Goal: Task Accomplishment & Management: Manage account settings

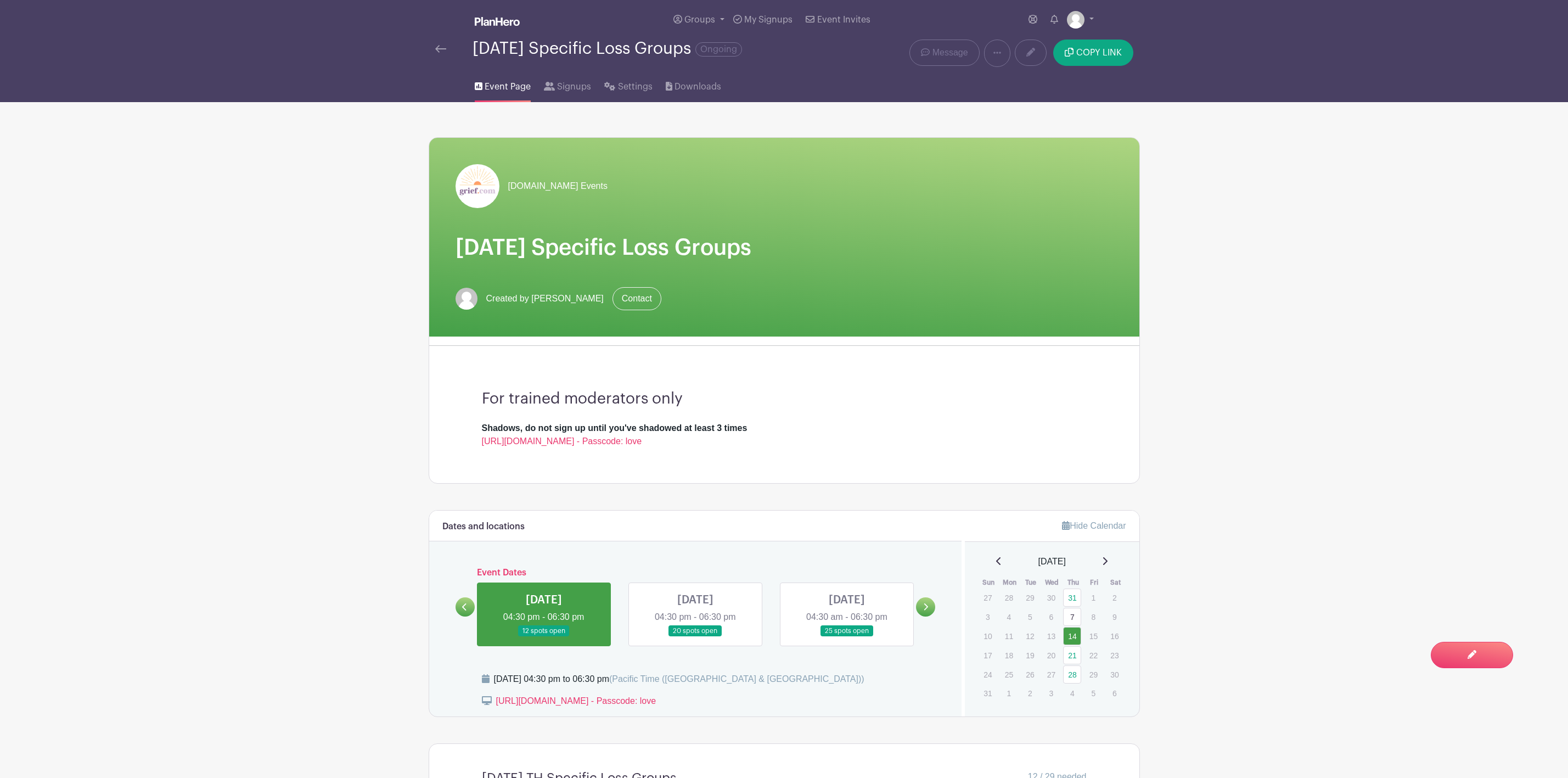
scroll to position [330, 0]
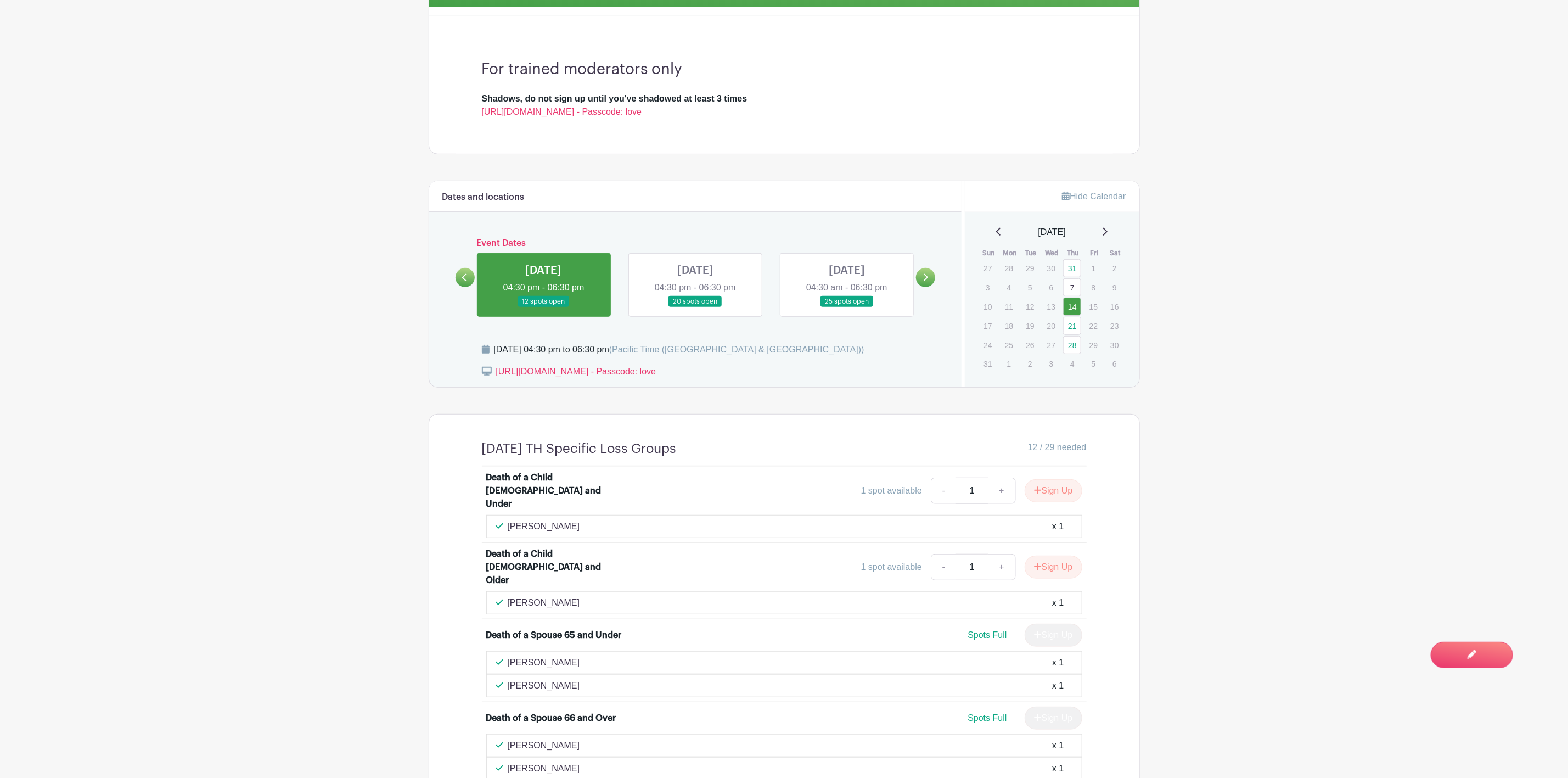
click at [544, 308] on link at bounding box center [544, 308] width 0 height 0
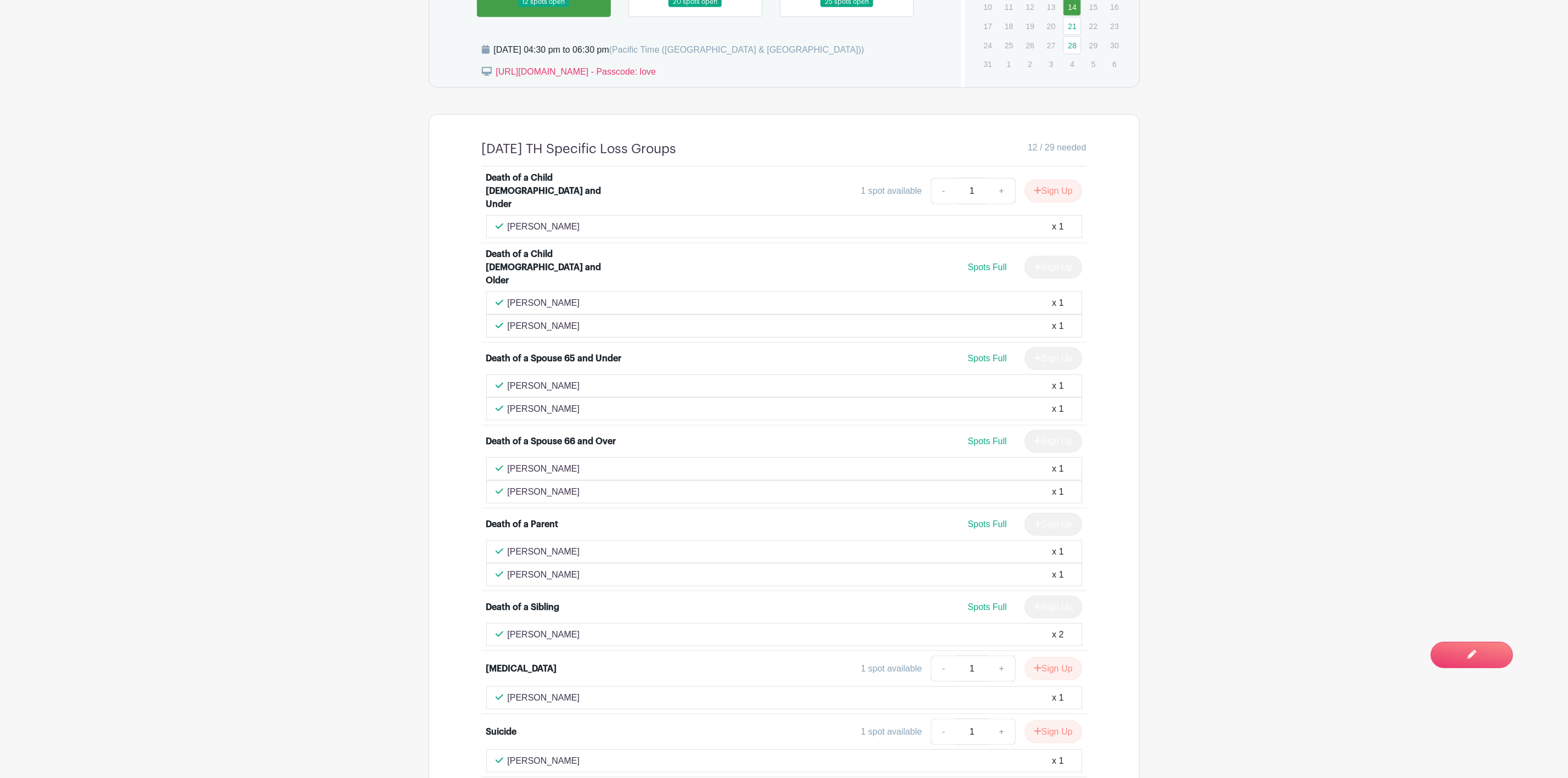
scroll to position [573, 0]
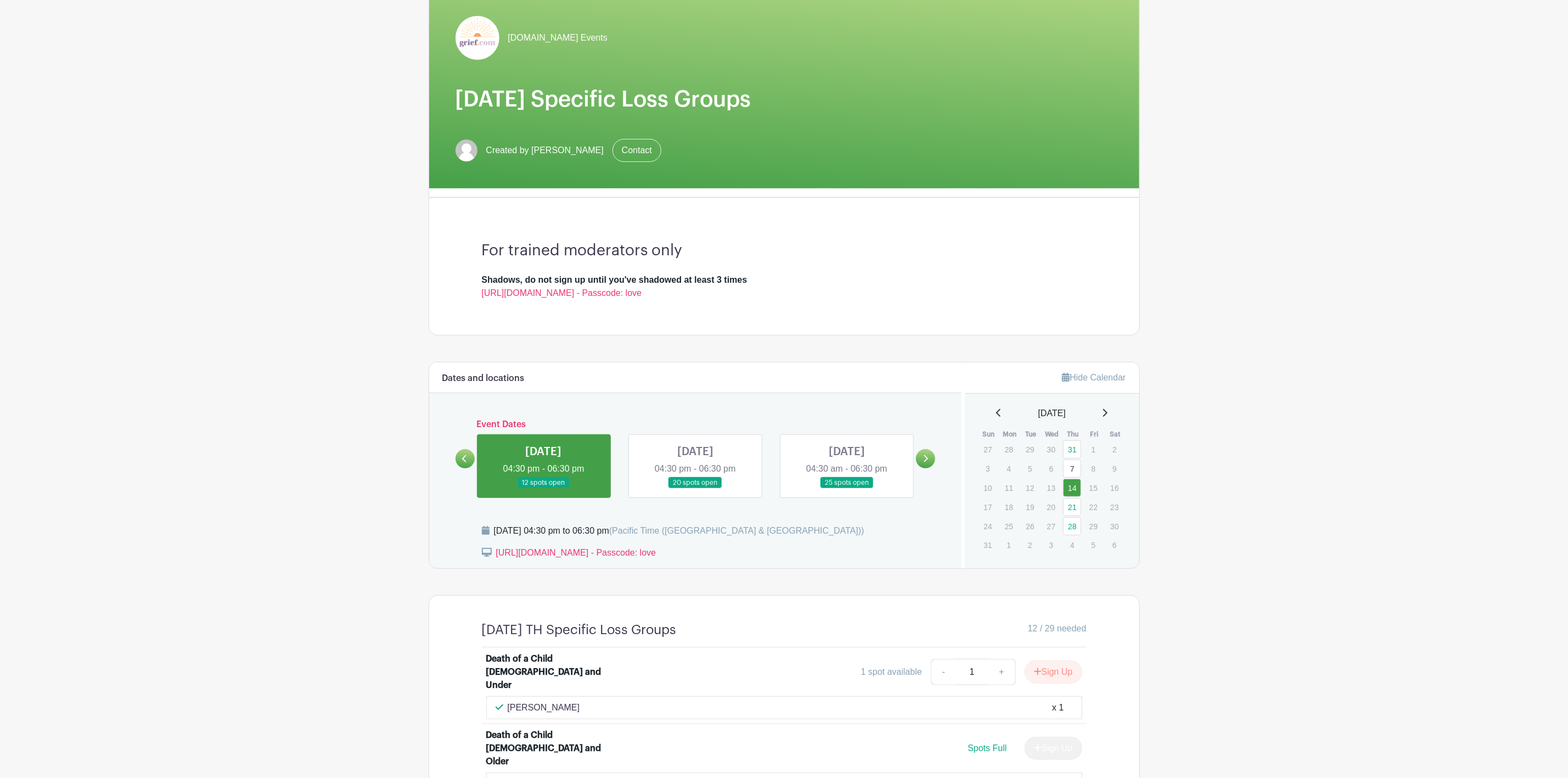
scroll to position [247, 0]
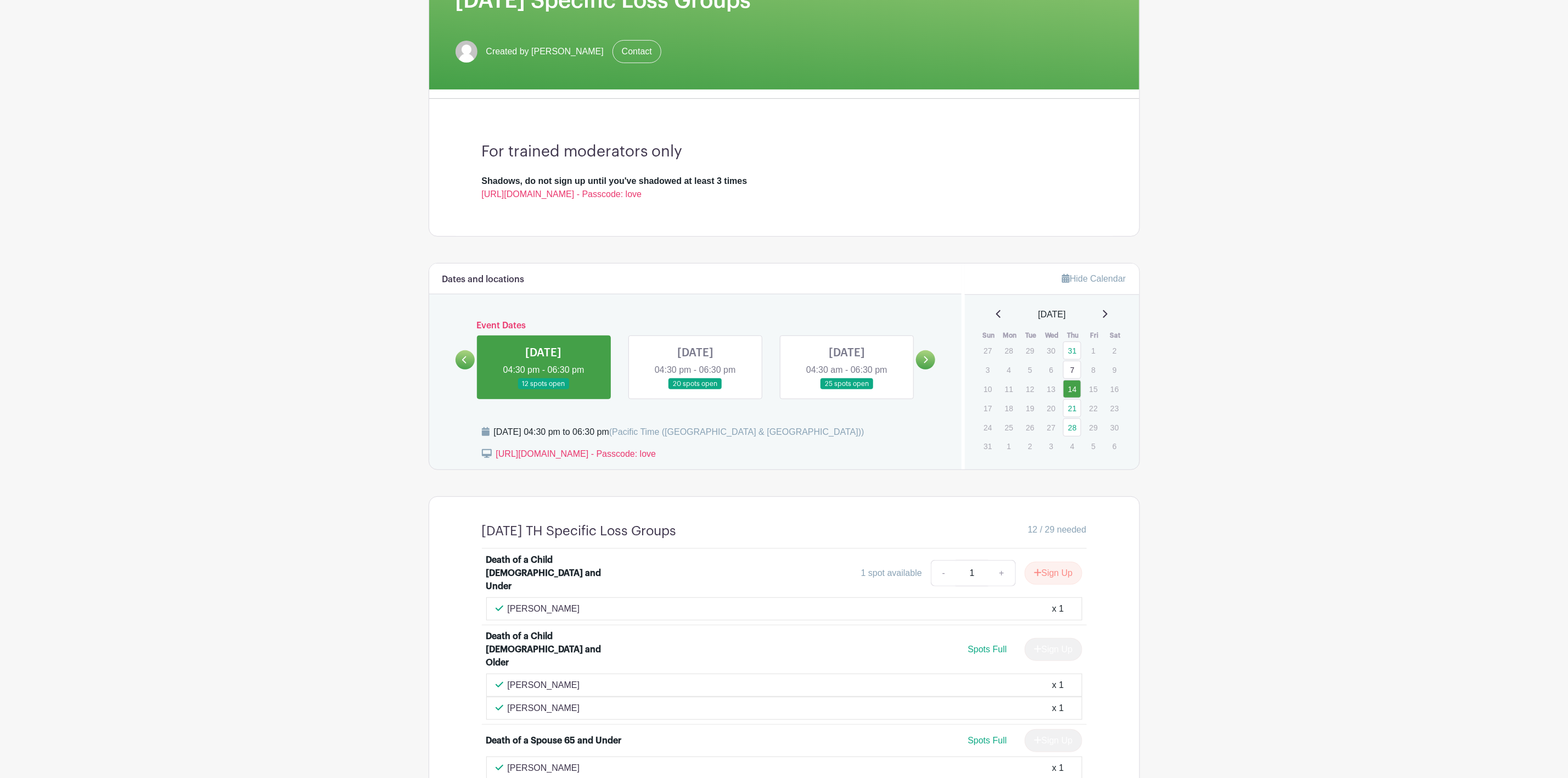
click at [695, 390] on link at bounding box center [695, 390] width 0 height 0
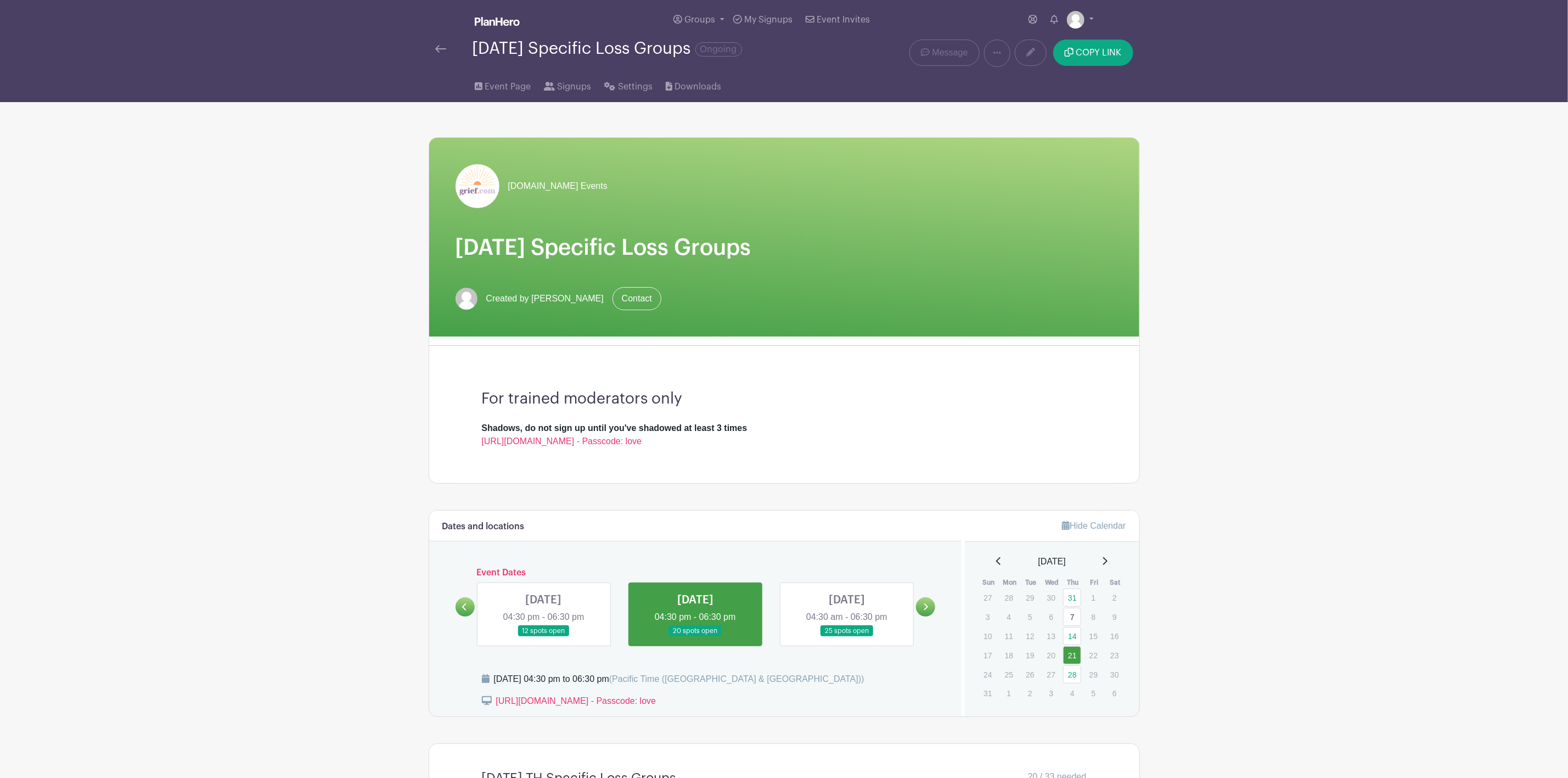
click at [847, 637] on link at bounding box center [847, 637] width 0 height 0
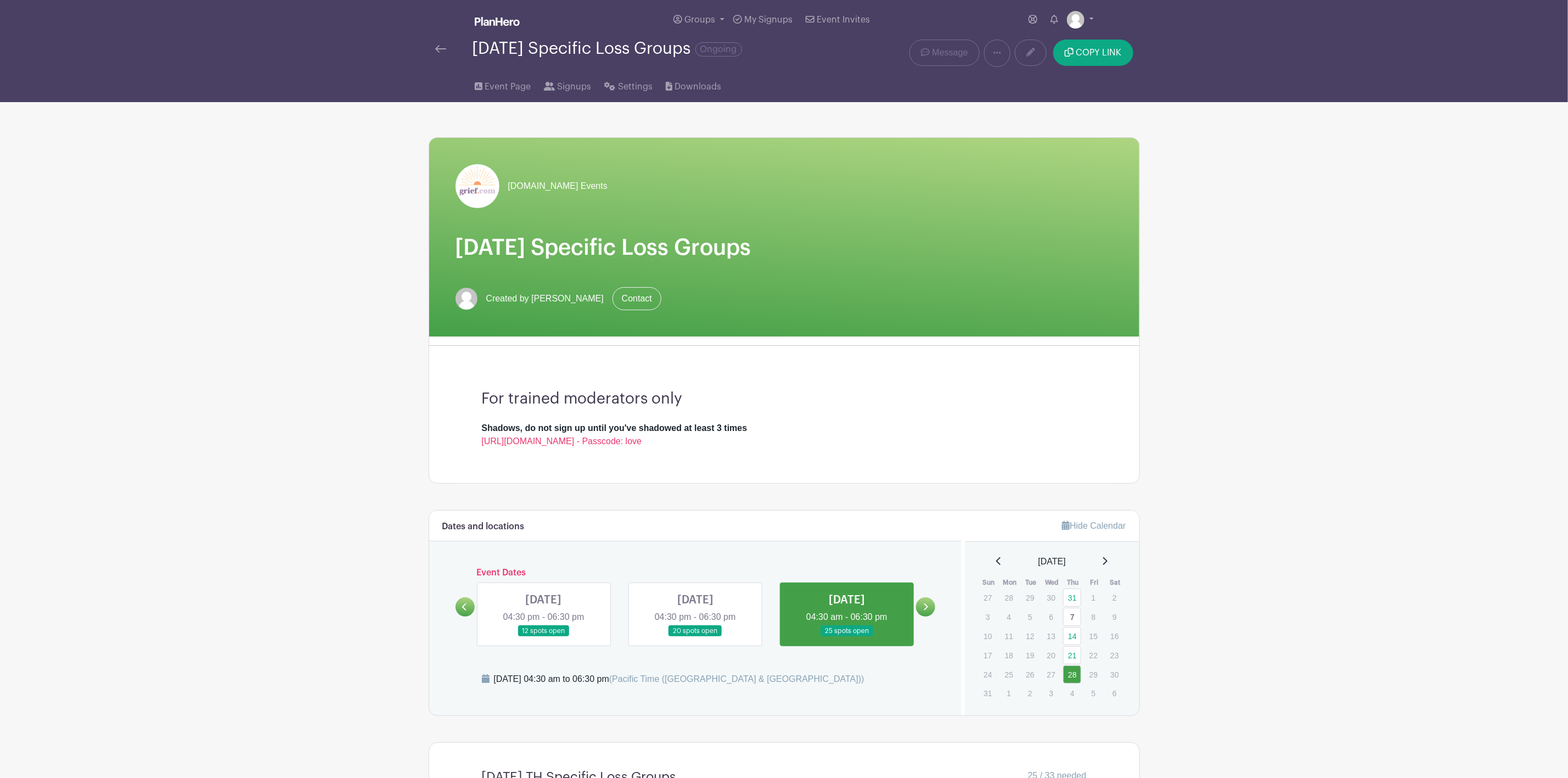
click at [544, 637] on link at bounding box center [544, 637] width 0 height 0
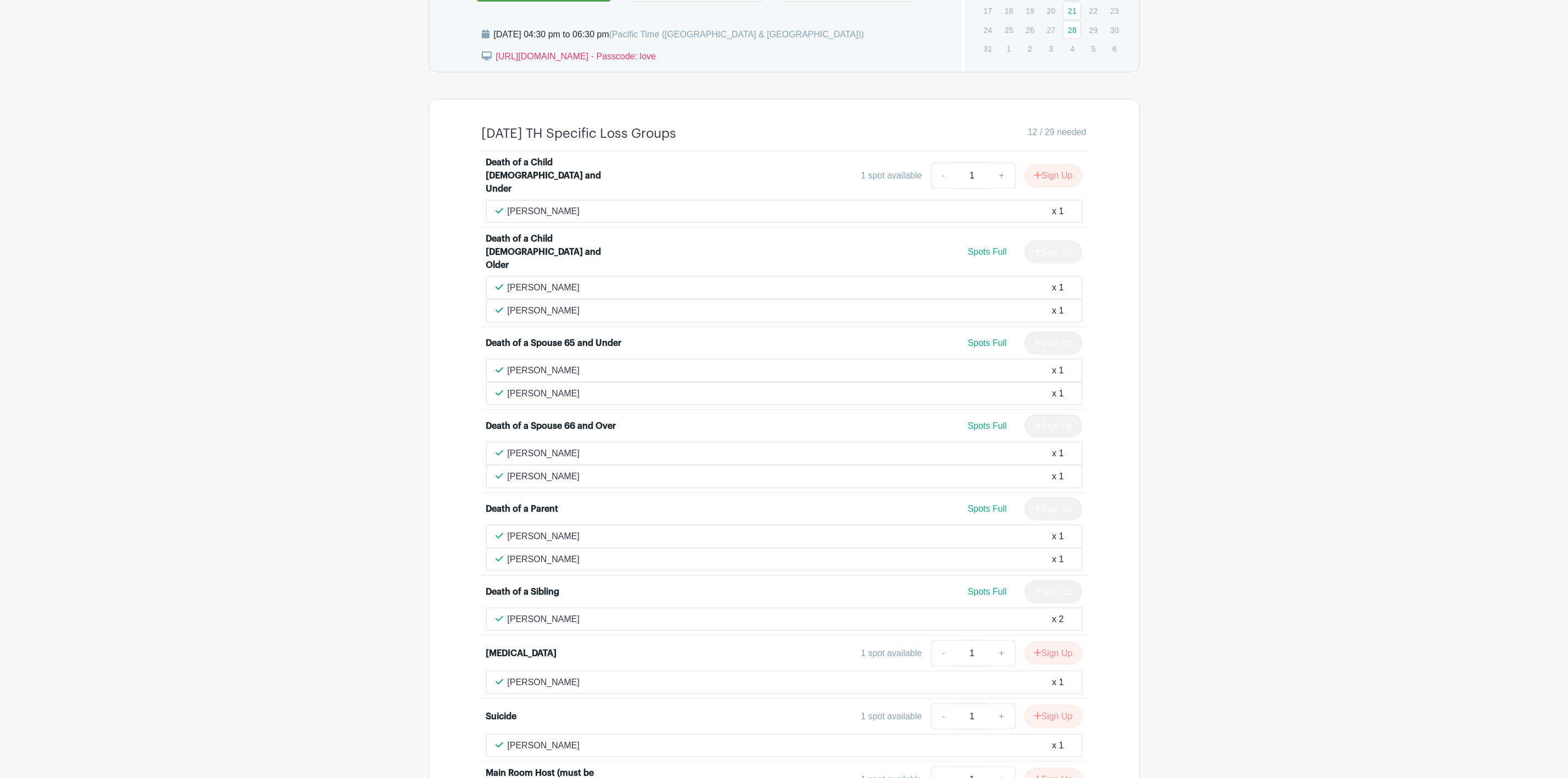
scroll to position [577, 0]
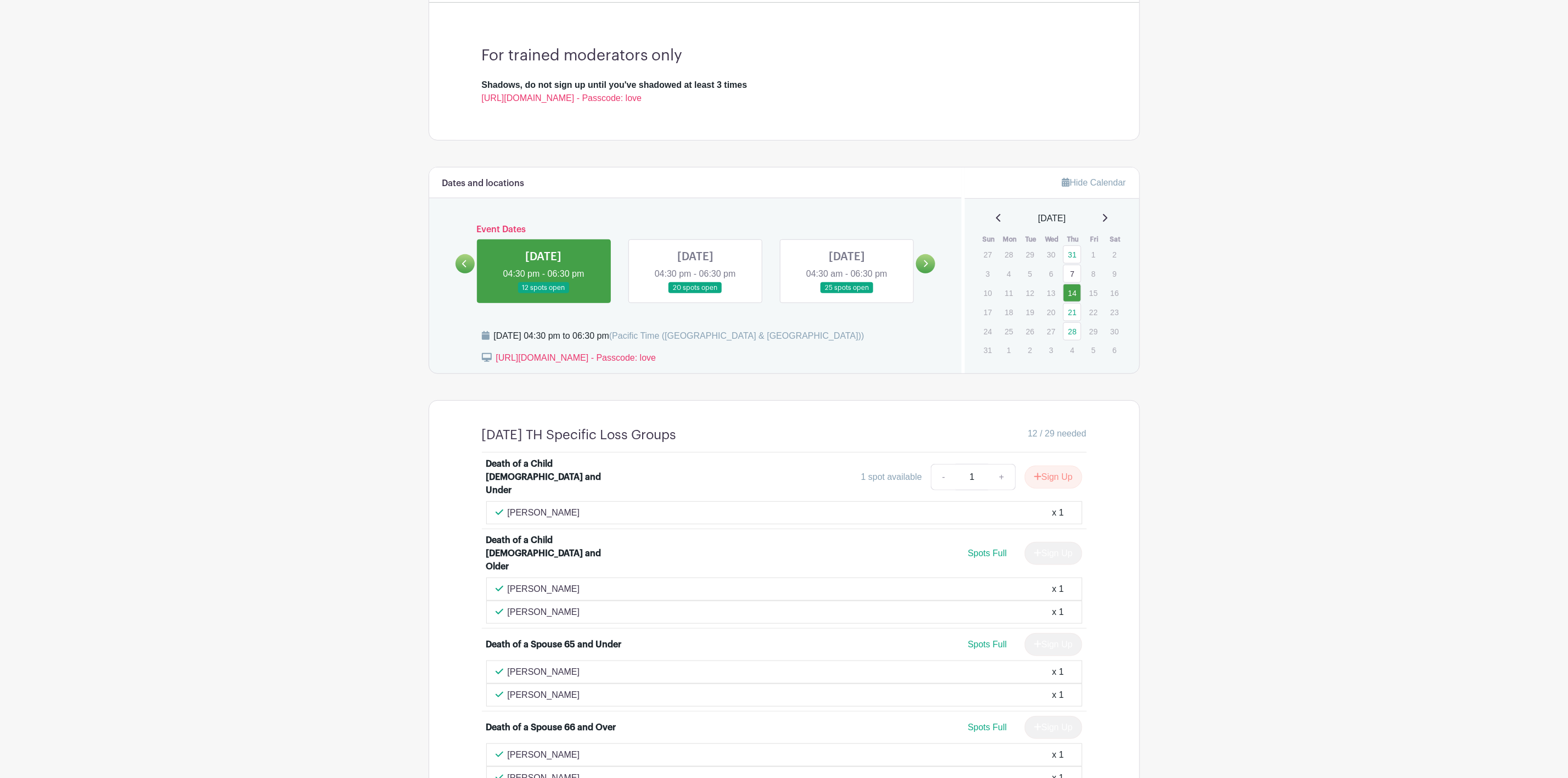
scroll to position [412, 0]
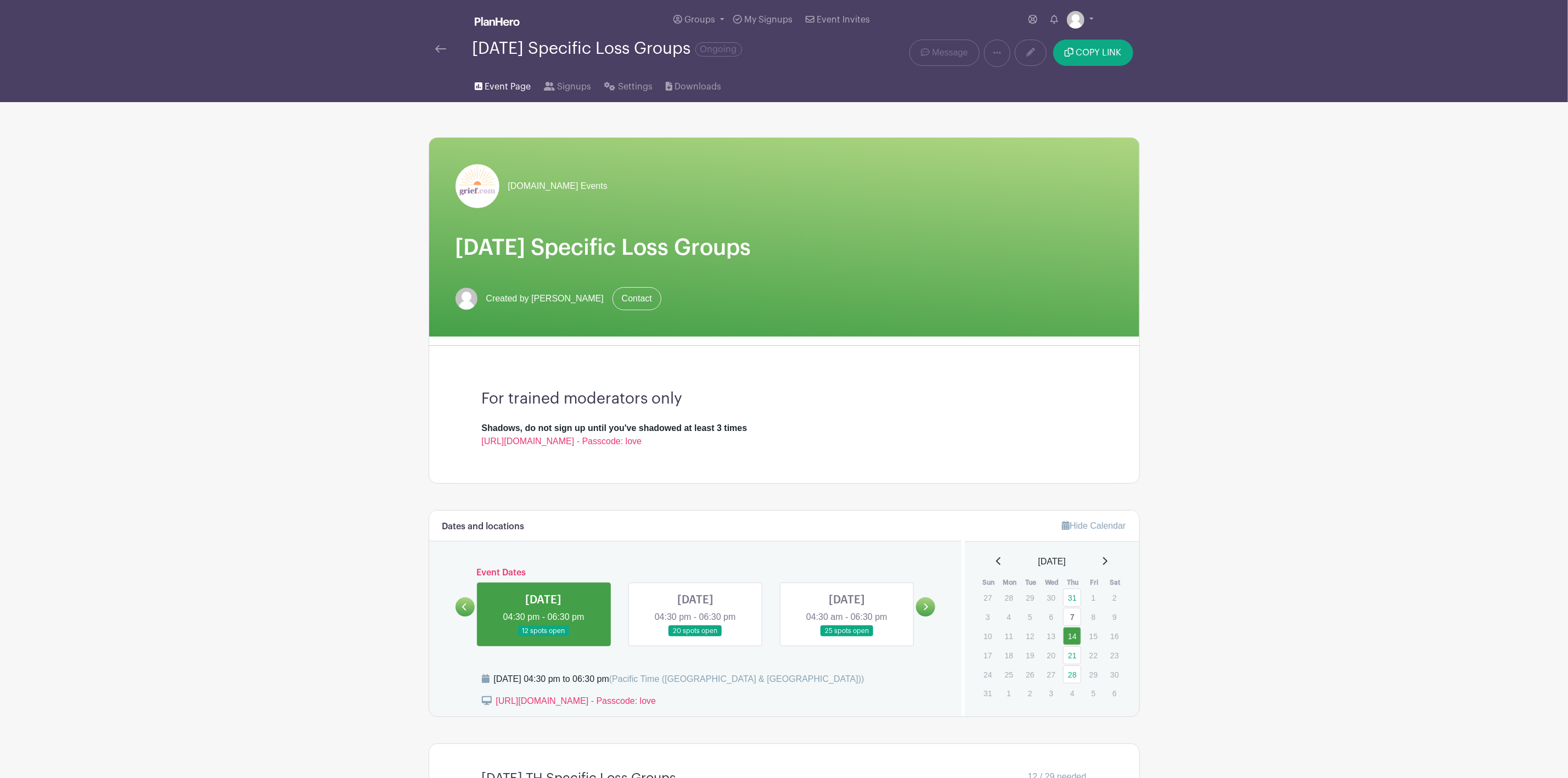
click at [494, 87] on span "Event Page" at bounding box center [507, 87] width 46 height 13
click at [569, 91] on span "Signups" at bounding box center [575, 87] width 34 height 13
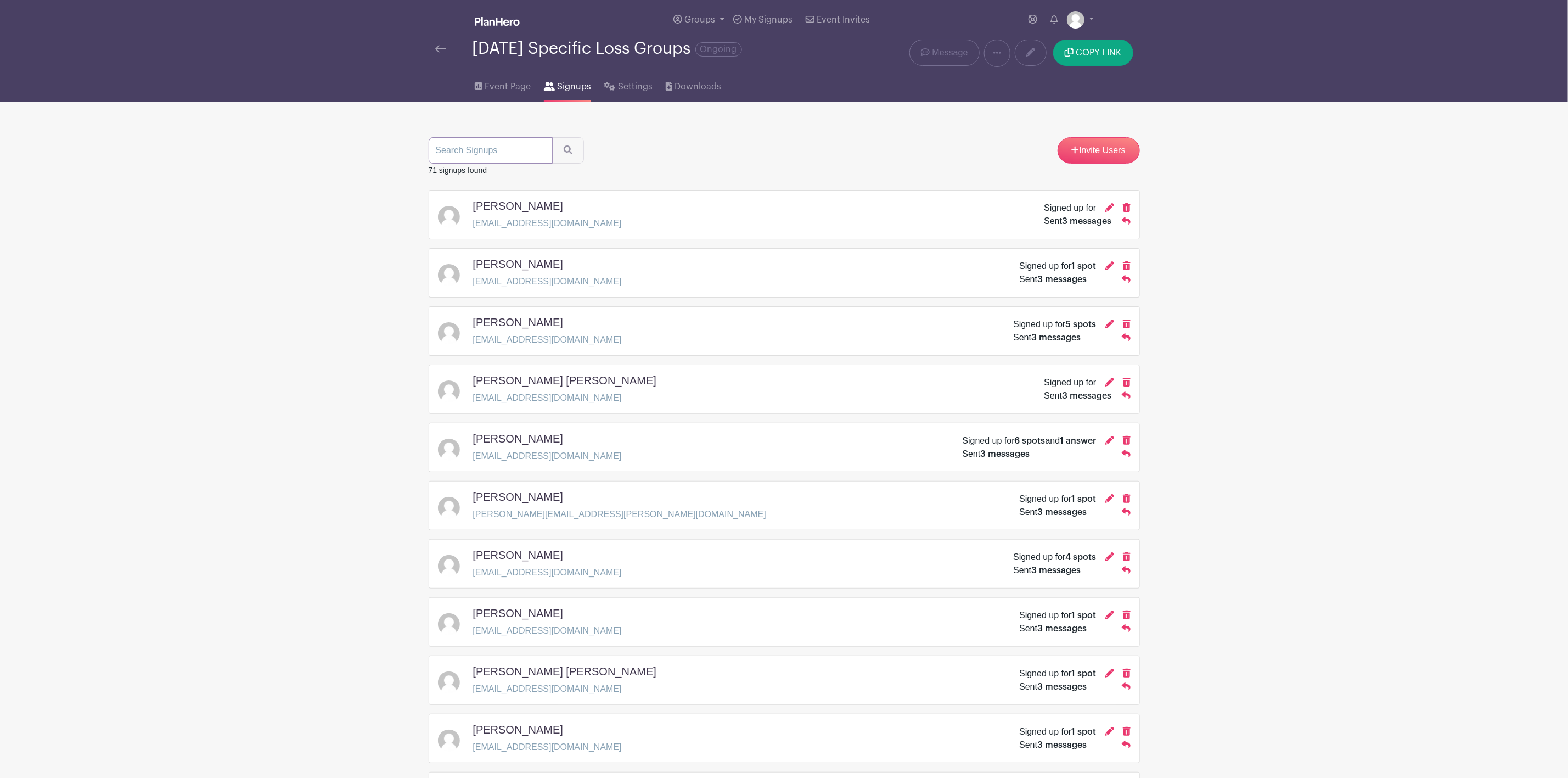
paste input "cm77657159@gmail.com"
type input "cm77657159@gmail.com"
click at [552, 137] on button "submit" at bounding box center [568, 150] width 32 height 26
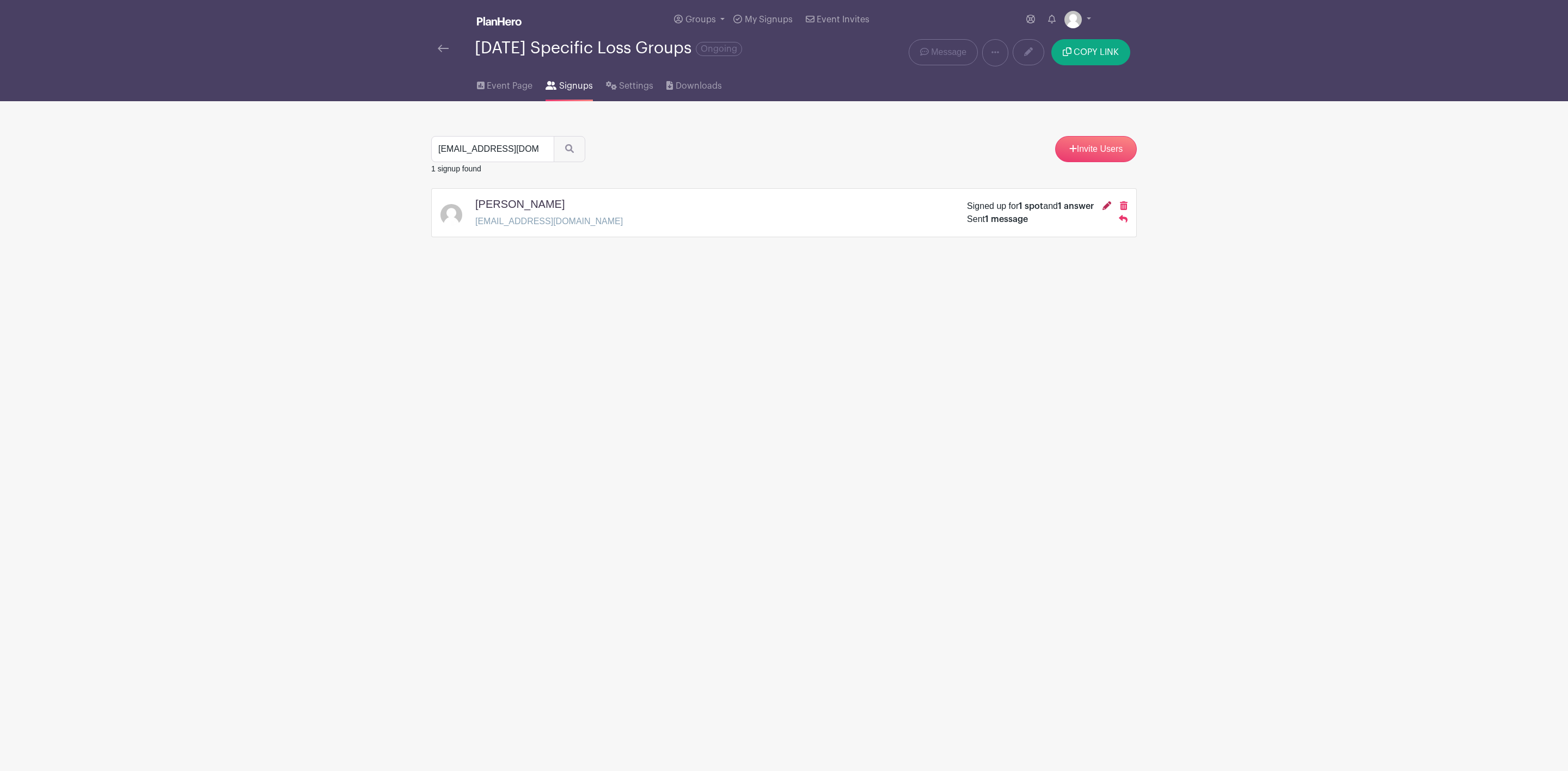
click at [1108, 206] on icon at bounding box center [1107, 206] width 8 height 8
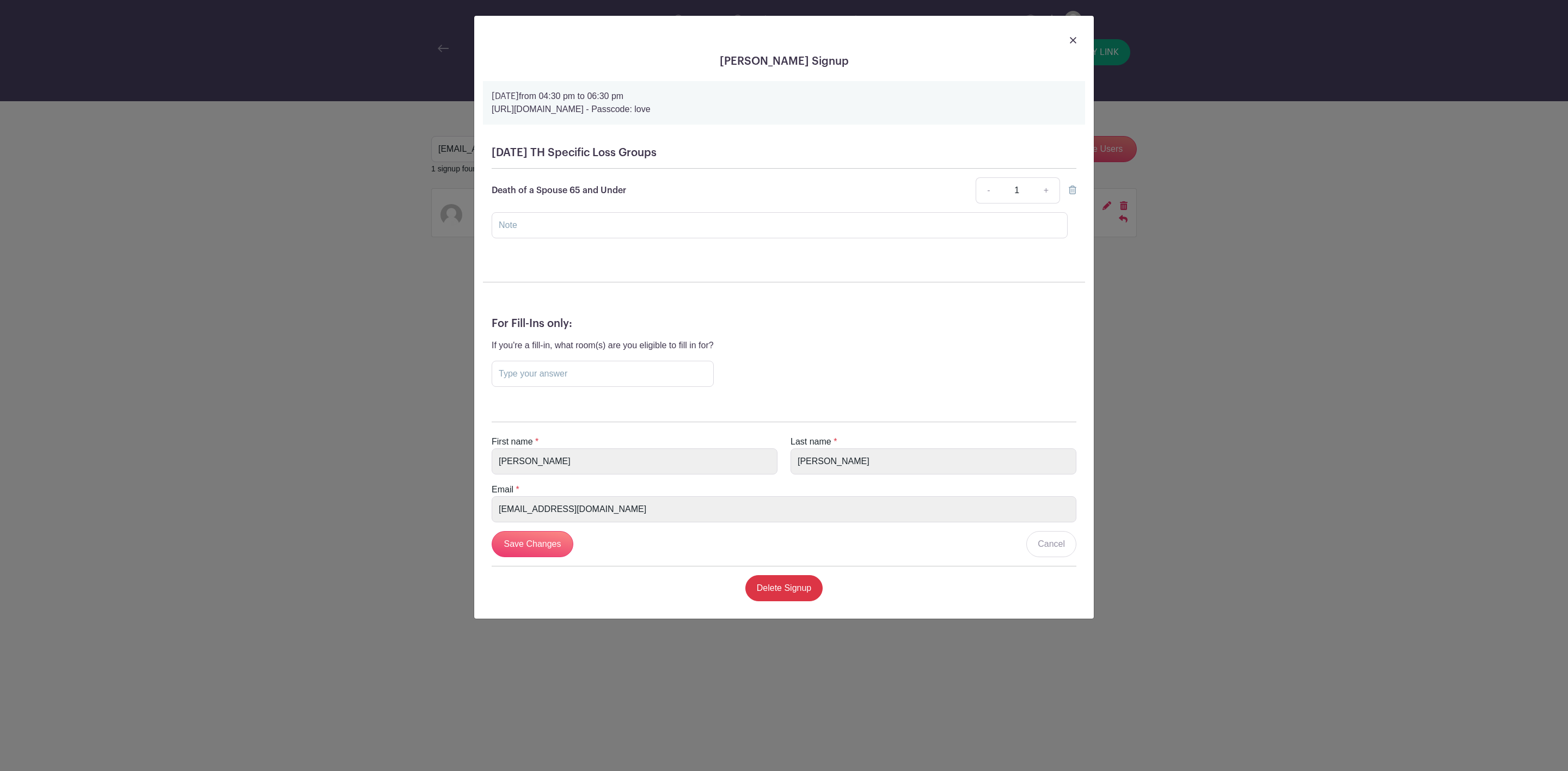
click at [1071, 188] on icon at bounding box center [1072, 190] width 8 height 8
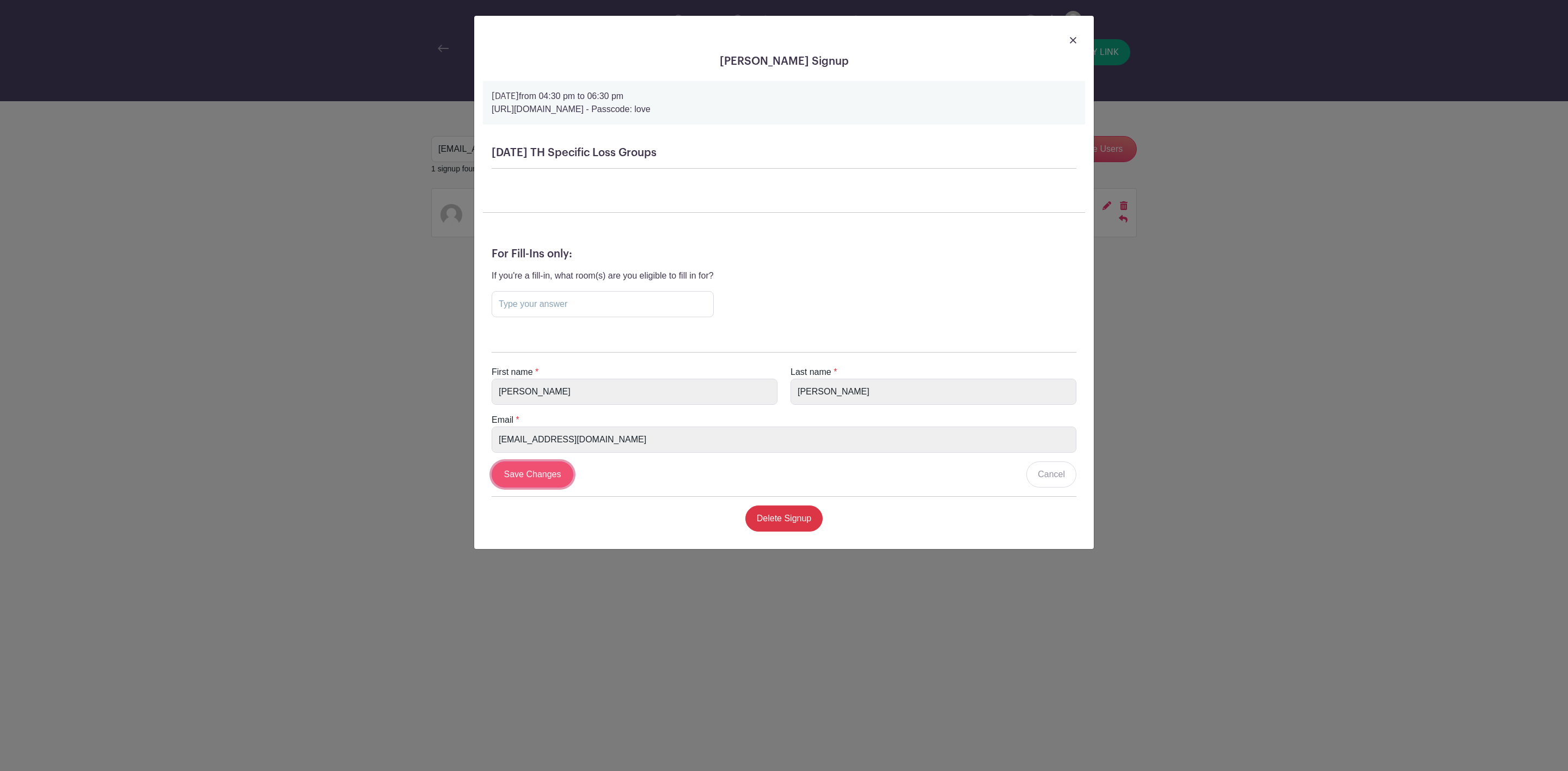
click at [544, 472] on input "Save Changes" at bounding box center [533, 474] width 82 height 26
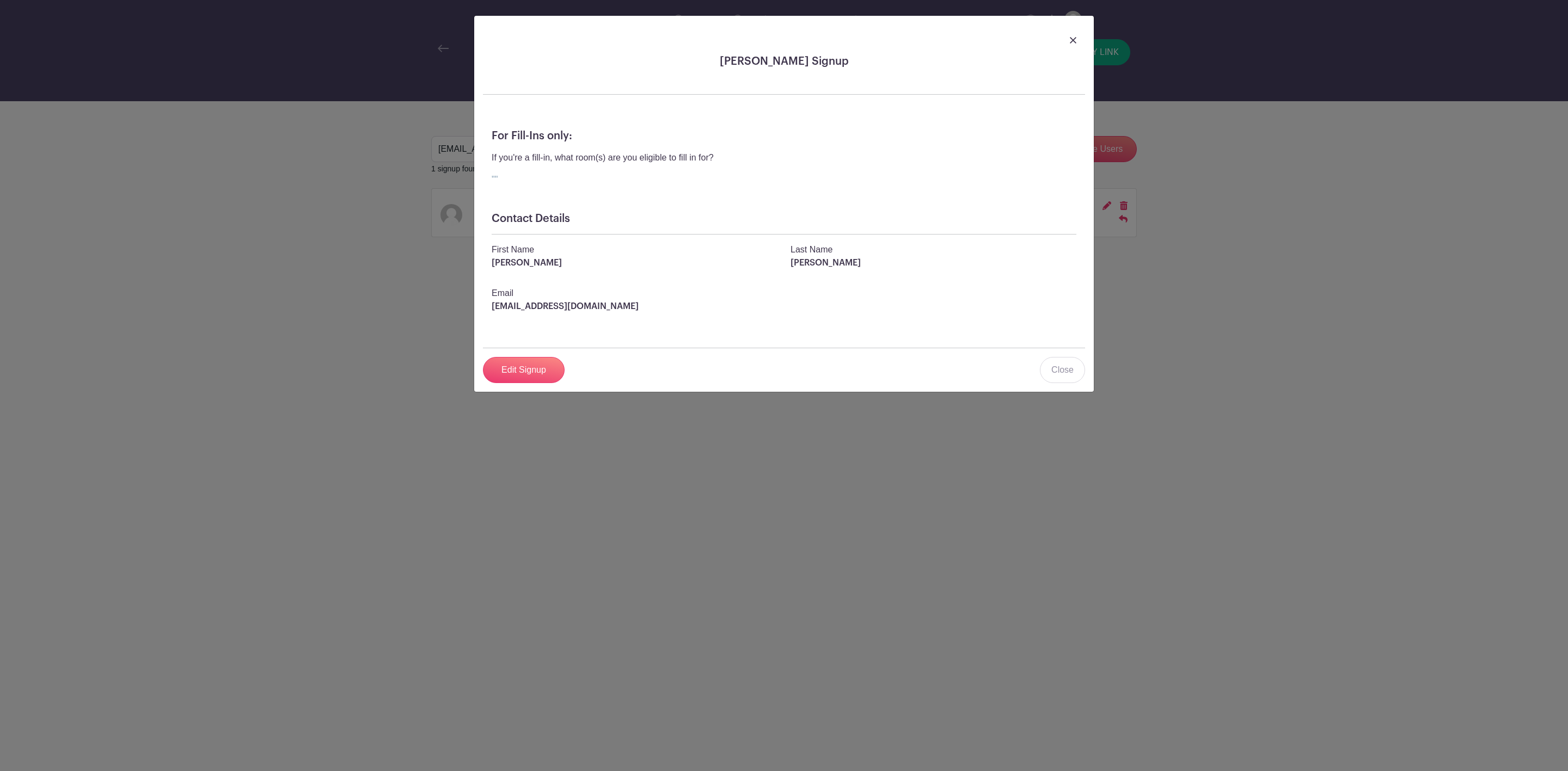
click at [1075, 41] on img at bounding box center [1073, 40] width 6 height 6
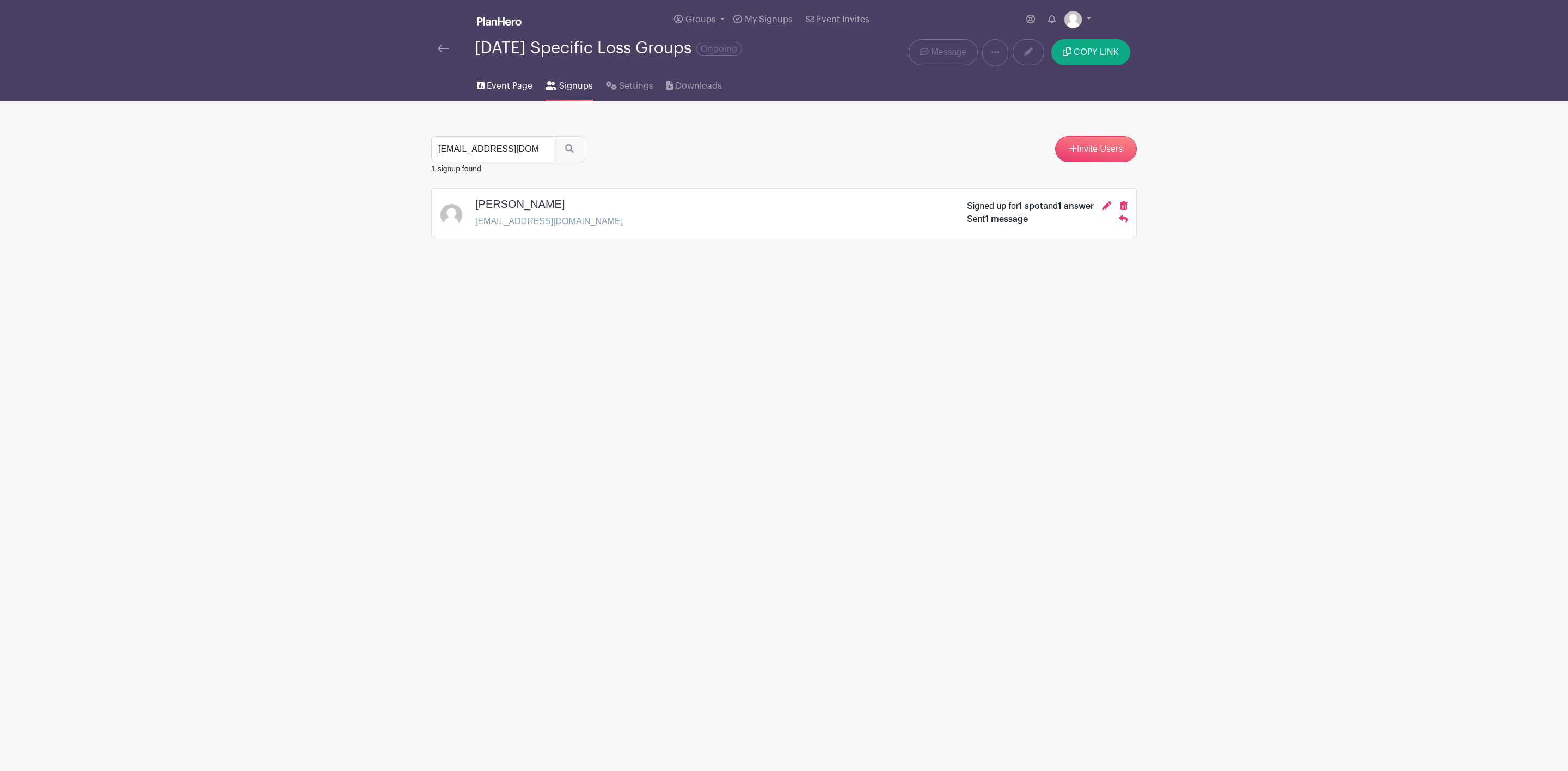
click at [508, 87] on span "Event Page" at bounding box center [509, 86] width 46 height 13
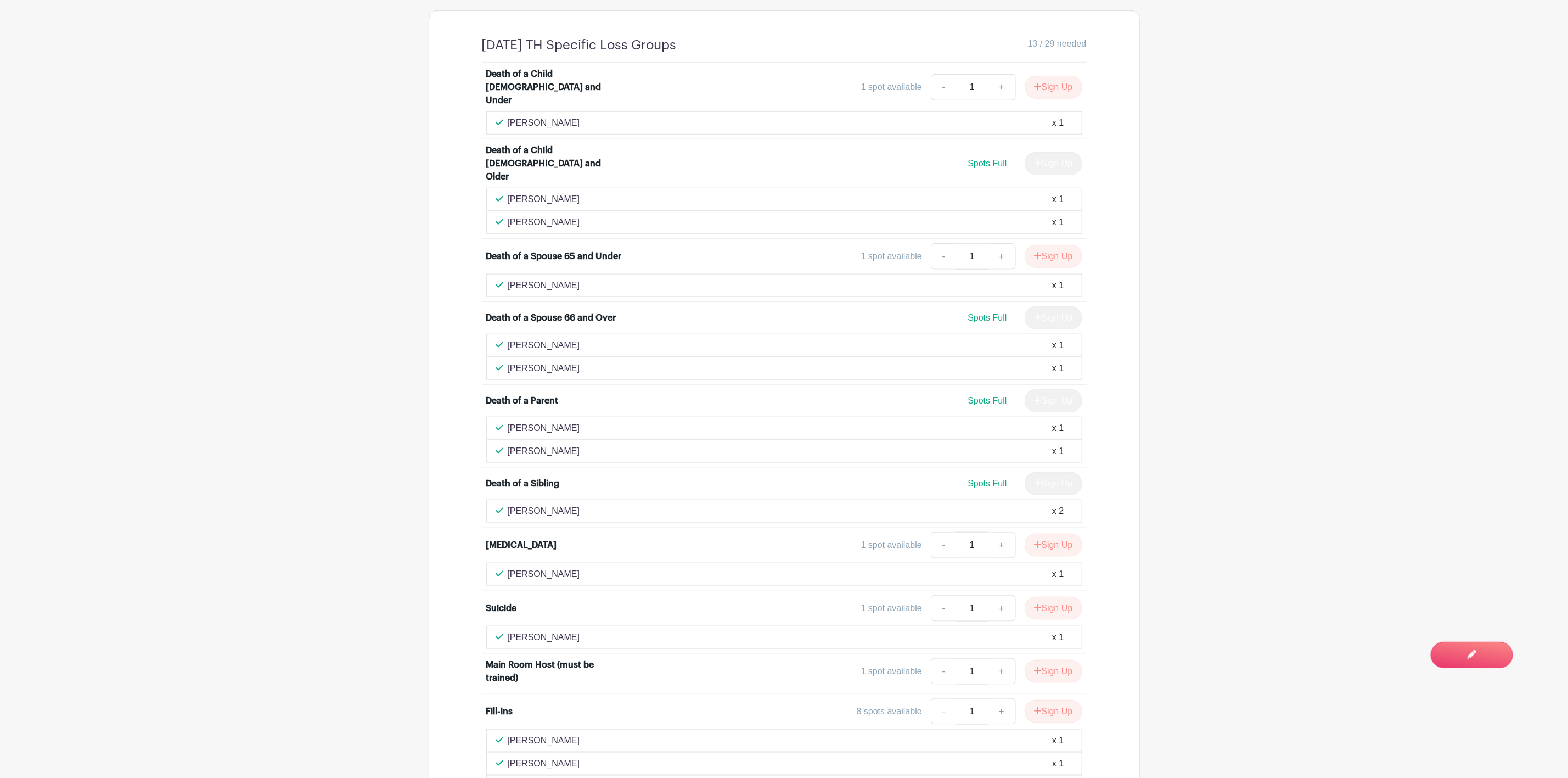
scroll to position [634, 0]
